Goal: Task Accomplishment & Management: Use online tool/utility

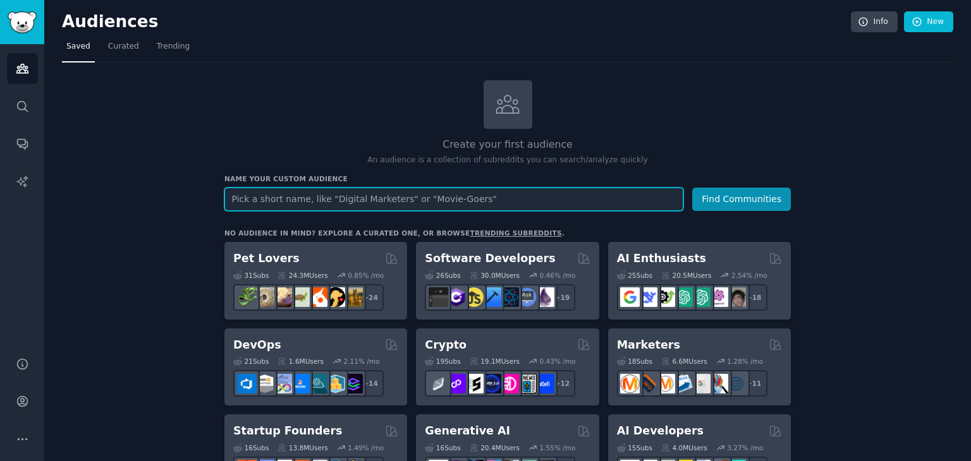
click at [367, 196] on input "text" at bounding box center [453, 199] width 459 height 23
type input "BR DEV"
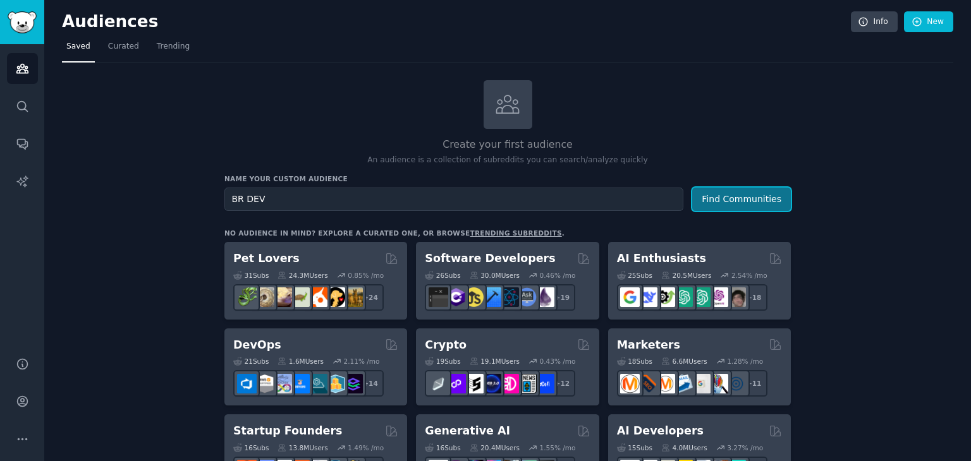
click at [751, 202] on button "Find Communities" at bounding box center [741, 199] width 99 height 23
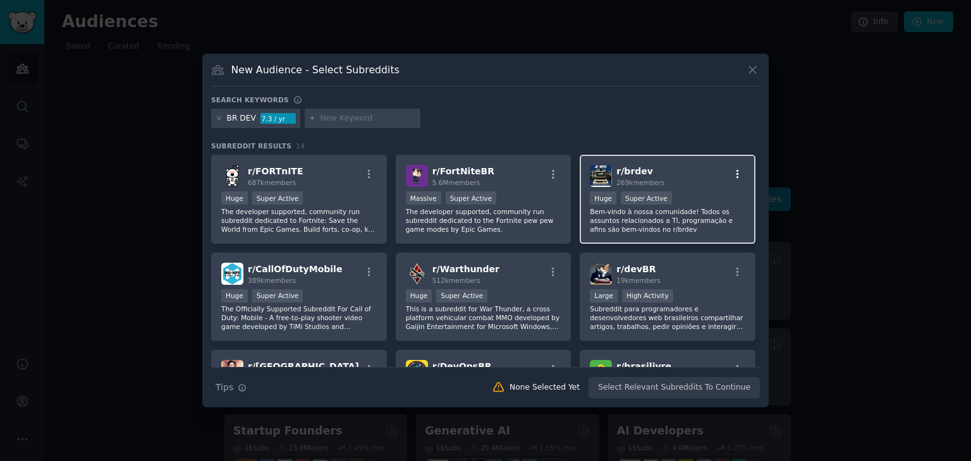
click at [738, 175] on icon "button" at bounding box center [737, 174] width 11 height 11
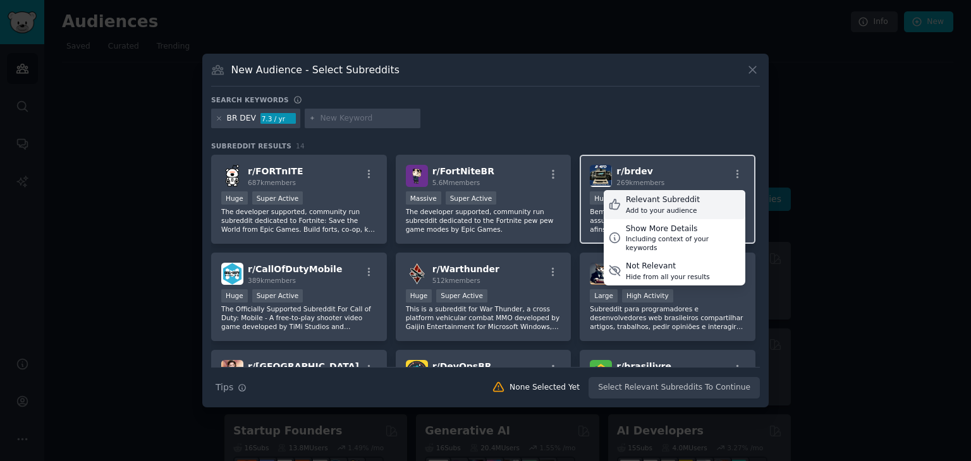
click at [684, 208] on div "Add to your audience" at bounding box center [663, 210] width 74 height 9
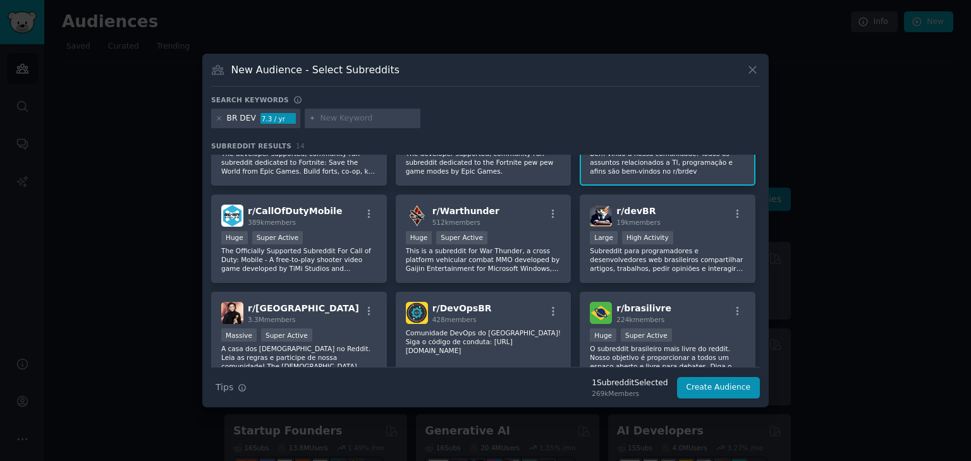
scroll to position [63, 0]
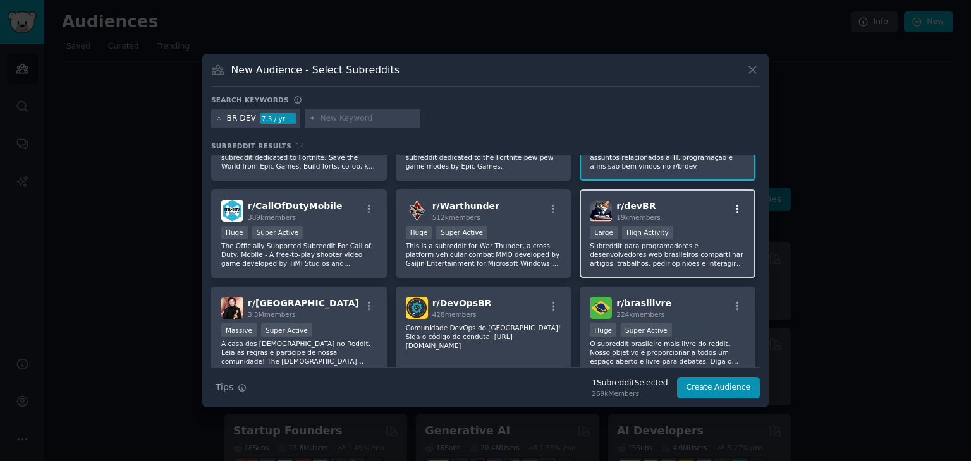
click at [734, 209] on icon "button" at bounding box center [737, 208] width 11 height 11
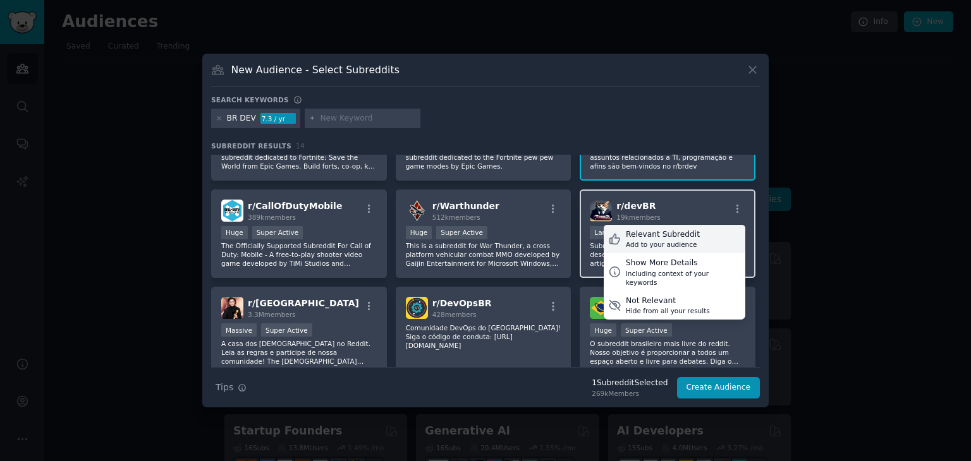
click at [689, 233] on div "Relevant Subreddit Add to your audience" at bounding box center [675, 239] width 142 height 29
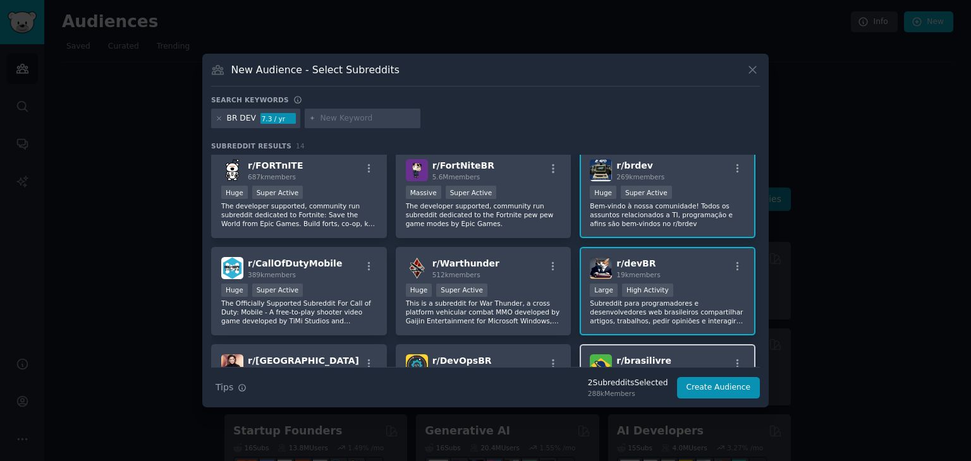
scroll to position [0, 0]
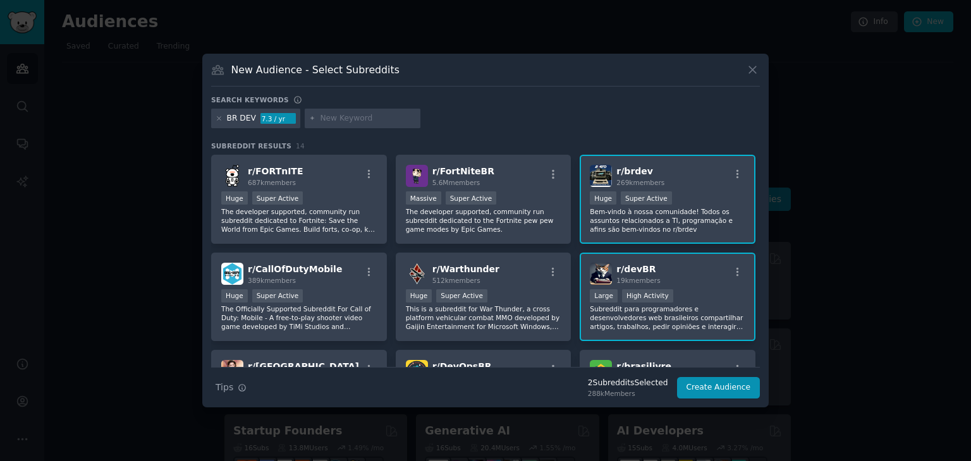
click at [379, 121] on input "text" at bounding box center [368, 118] width 96 height 11
type input "PROGRAMAÇÃO"
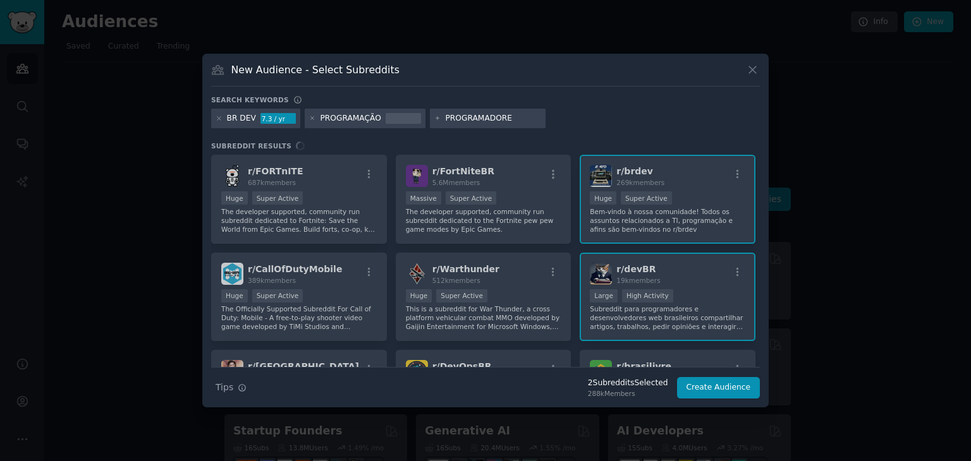
type input "PROGRAMADORES"
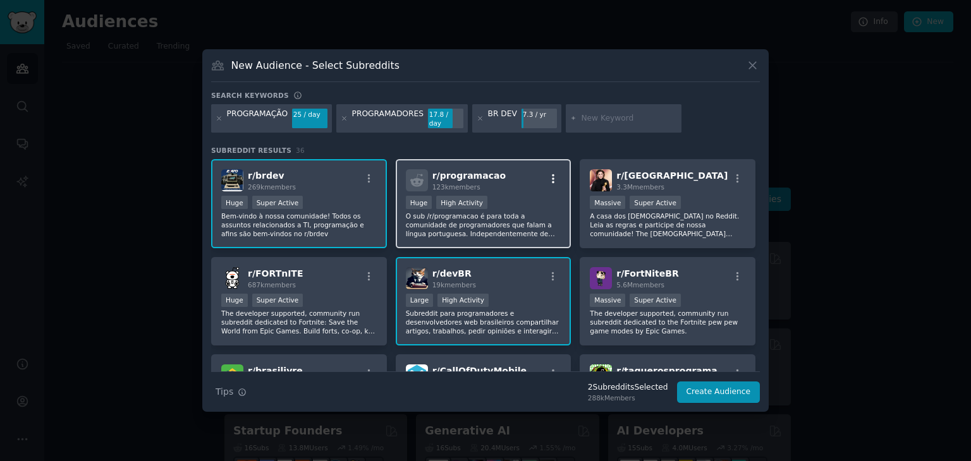
click at [557, 174] on button "button" at bounding box center [553, 178] width 16 height 11
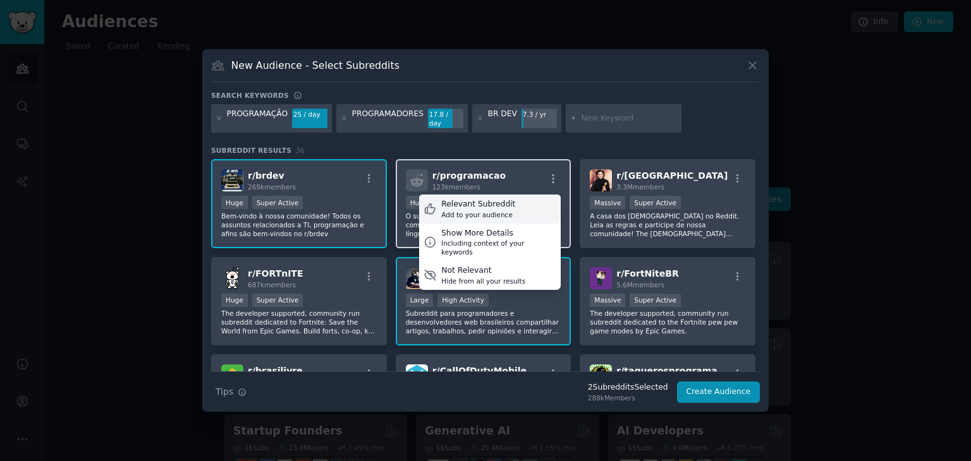
click at [512, 208] on div "Relevant Subreddit Add to your audience" at bounding box center [490, 209] width 142 height 29
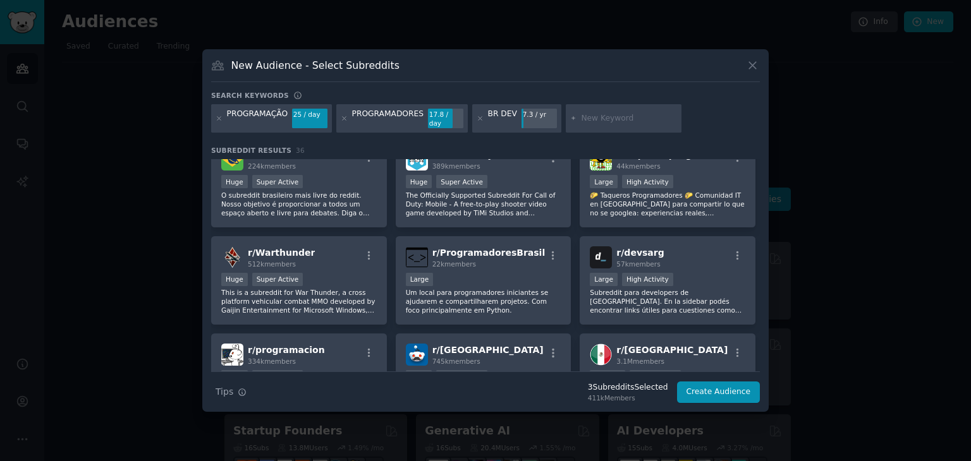
scroll to position [253, 0]
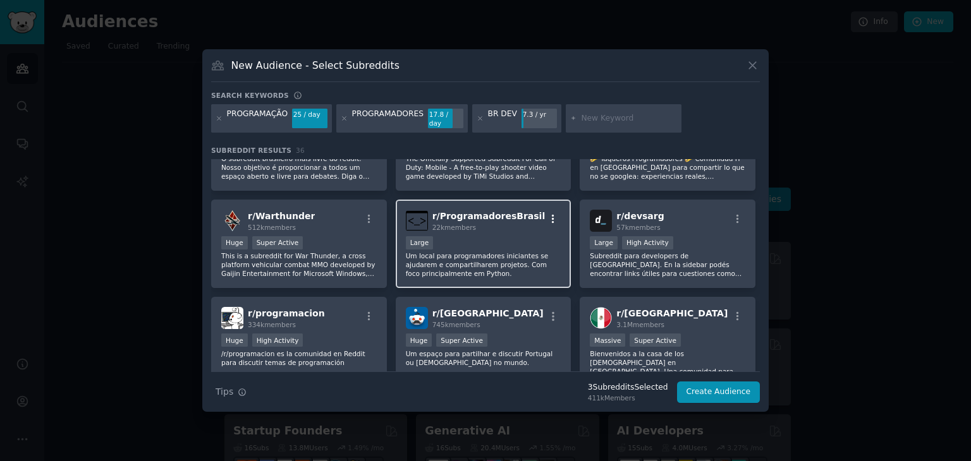
click at [550, 214] on icon "button" at bounding box center [552, 219] width 11 height 11
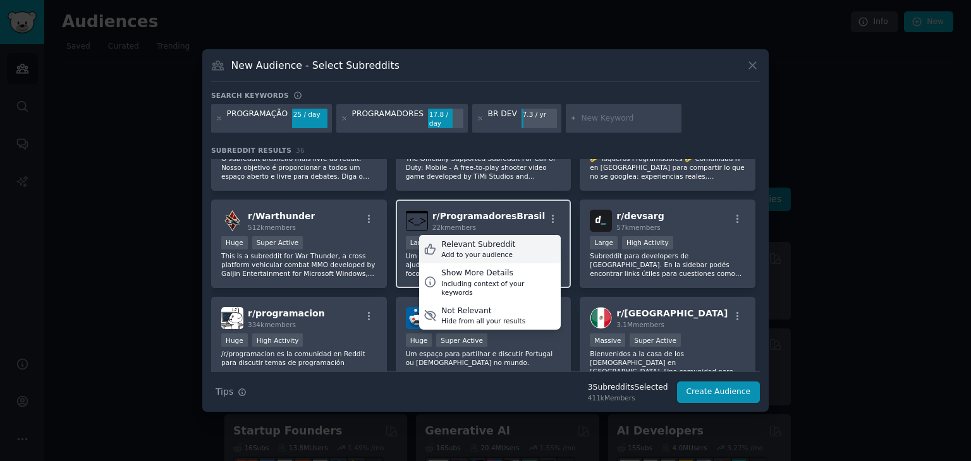
click at [520, 238] on div "Relevant Subreddit Add to your audience" at bounding box center [490, 249] width 142 height 29
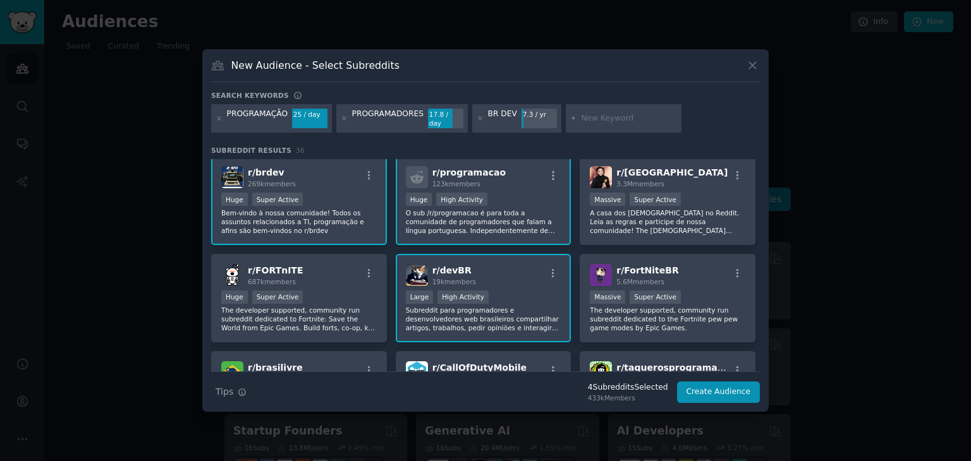
scroll to position [0, 0]
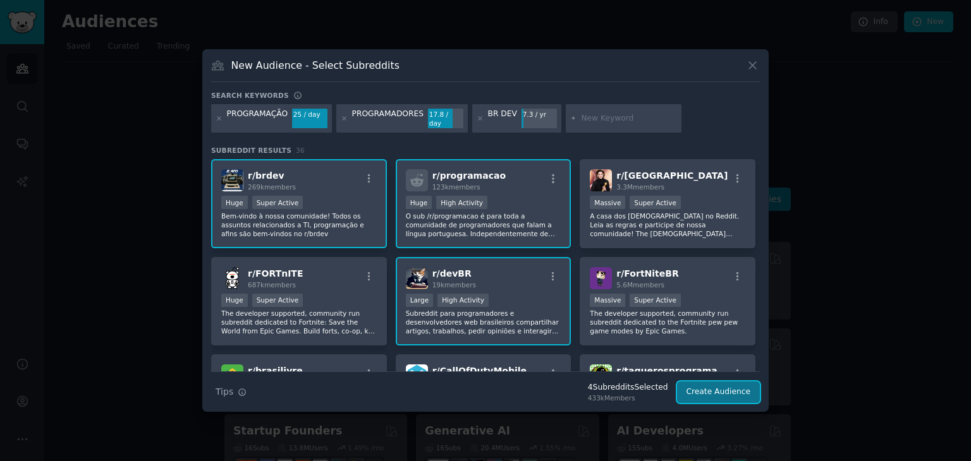
click at [726, 391] on button "Create Audience" at bounding box center [718, 392] width 83 height 21
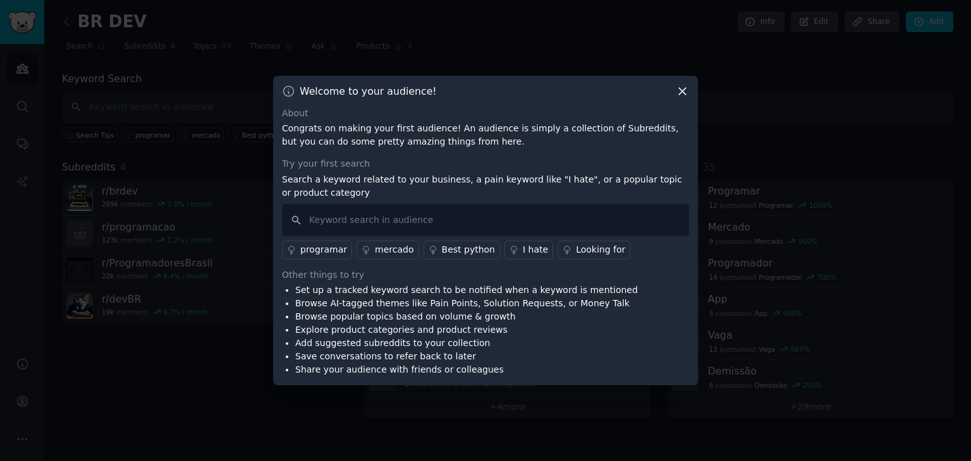
click at [683, 92] on icon at bounding box center [682, 91] width 7 height 7
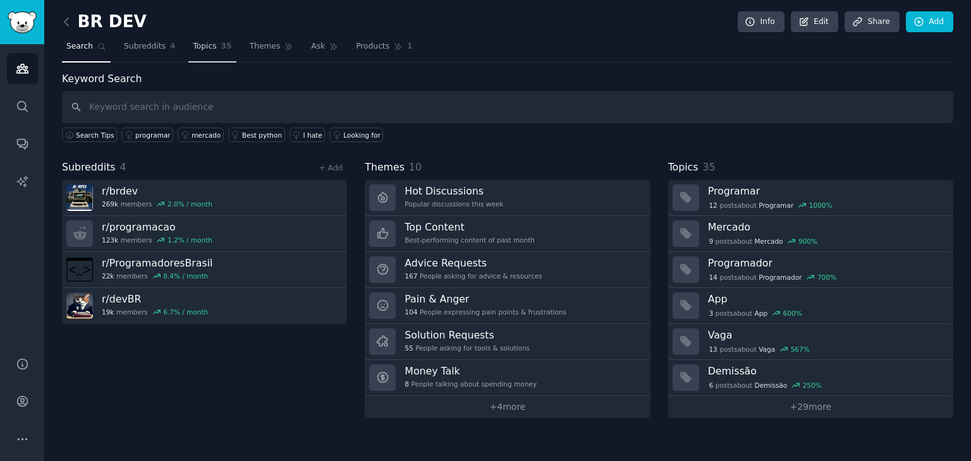
click at [200, 56] on link "Topics 35" at bounding box center [211, 50] width 47 height 26
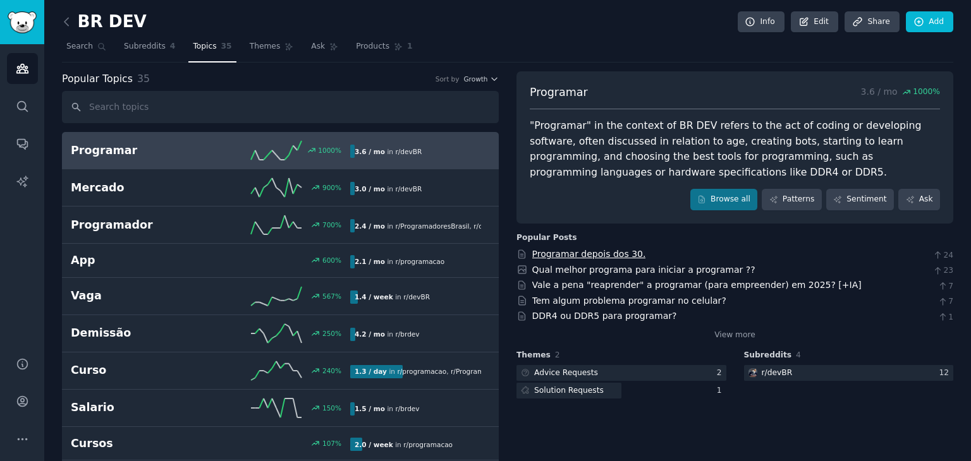
click at [617, 250] on link "Programar depois dos 30." at bounding box center [589, 254] width 114 height 10
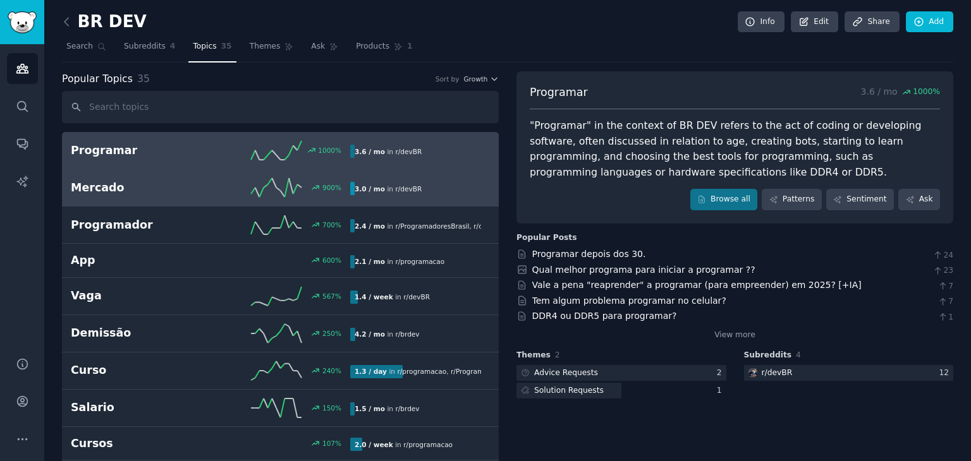
click at [118, 181] on h2 "Mercado" at bounding box center [141, 188] width 140 height 16
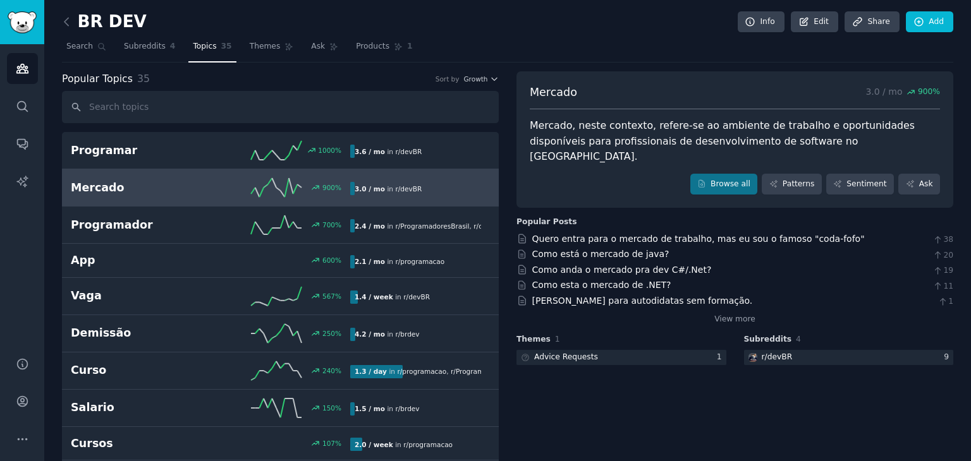
click at [260, 48] on span "Themes" at bounding box center [265, 46] width 31 height 11
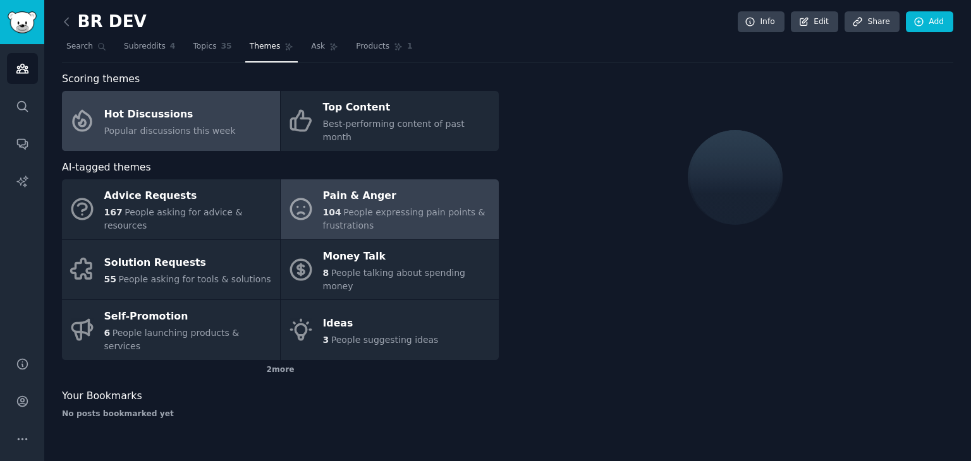
click at [400, 190] on div "Pain & Anger" at bounding box center [407, 196] width 169 height 20
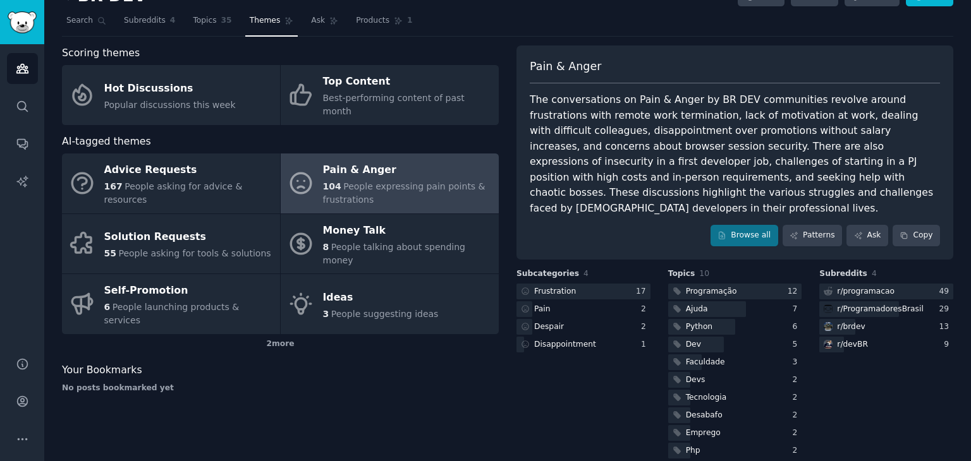
scroll to position [27, 0]
click at [573, 283] on div at bounding box center [583, 291] width 134 height 16
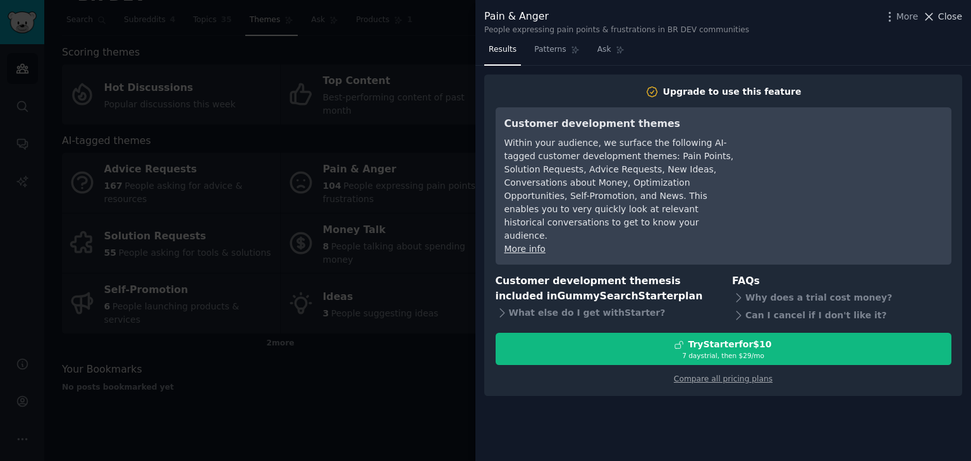
click at [951, 20] on span "Close" at bounding box center [950, 16] width 24 height 13
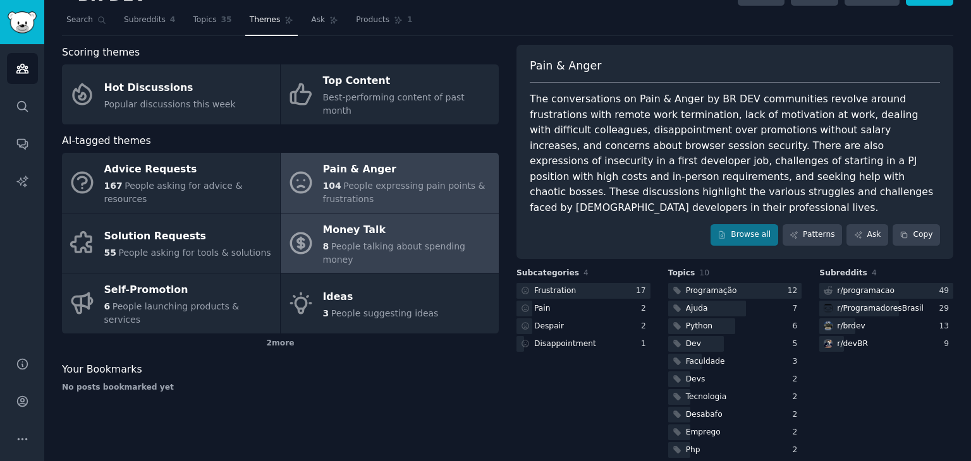
click at [393, 220] on div "Money Talk" at bounding box center [407, 230] width 169 height 20
